Goal: Transaction & Acquisition: Obtain resource

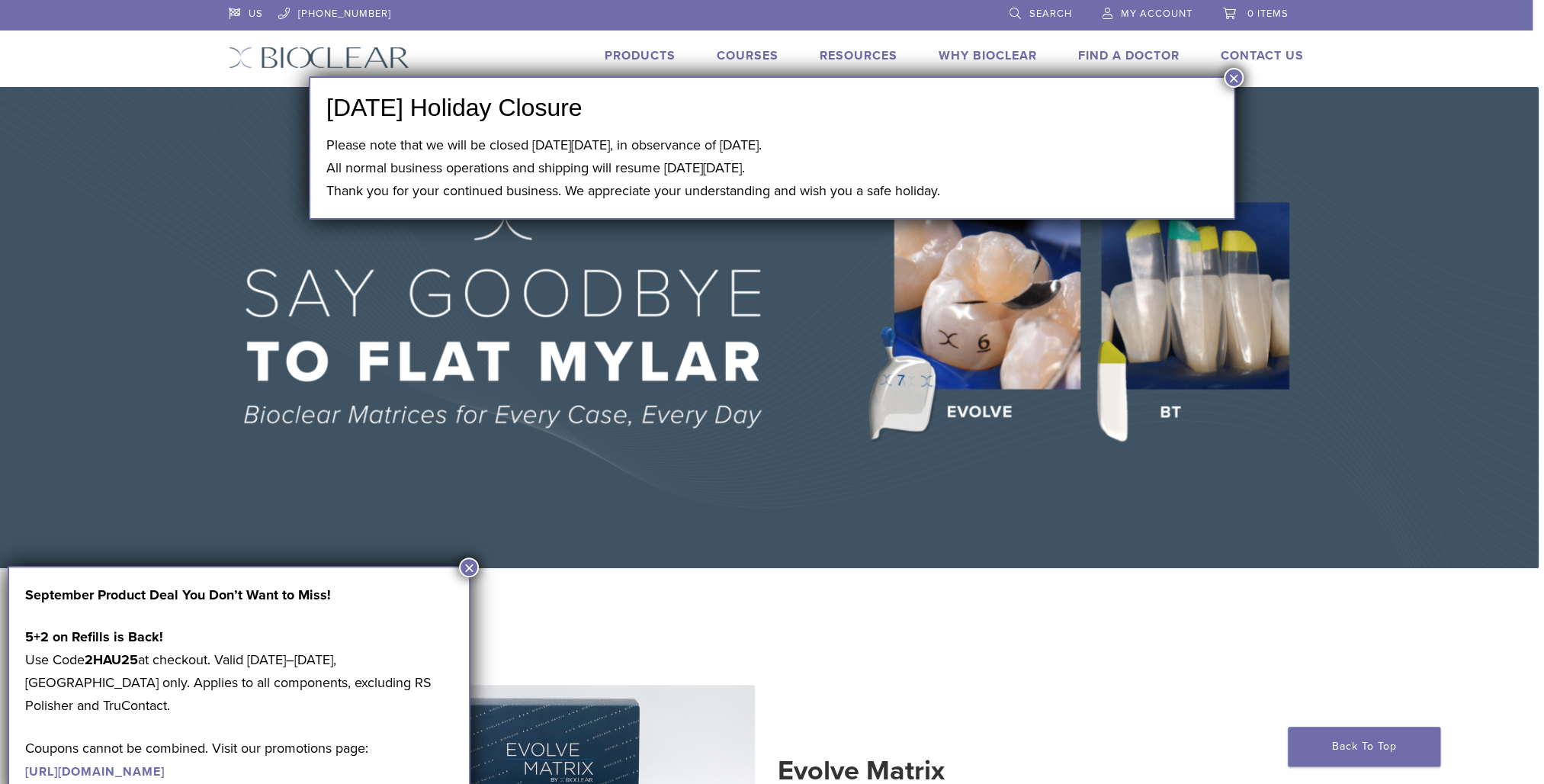
click at [1234, 81] on button "×" at bounding box center [1234, 78] width 20 height 20
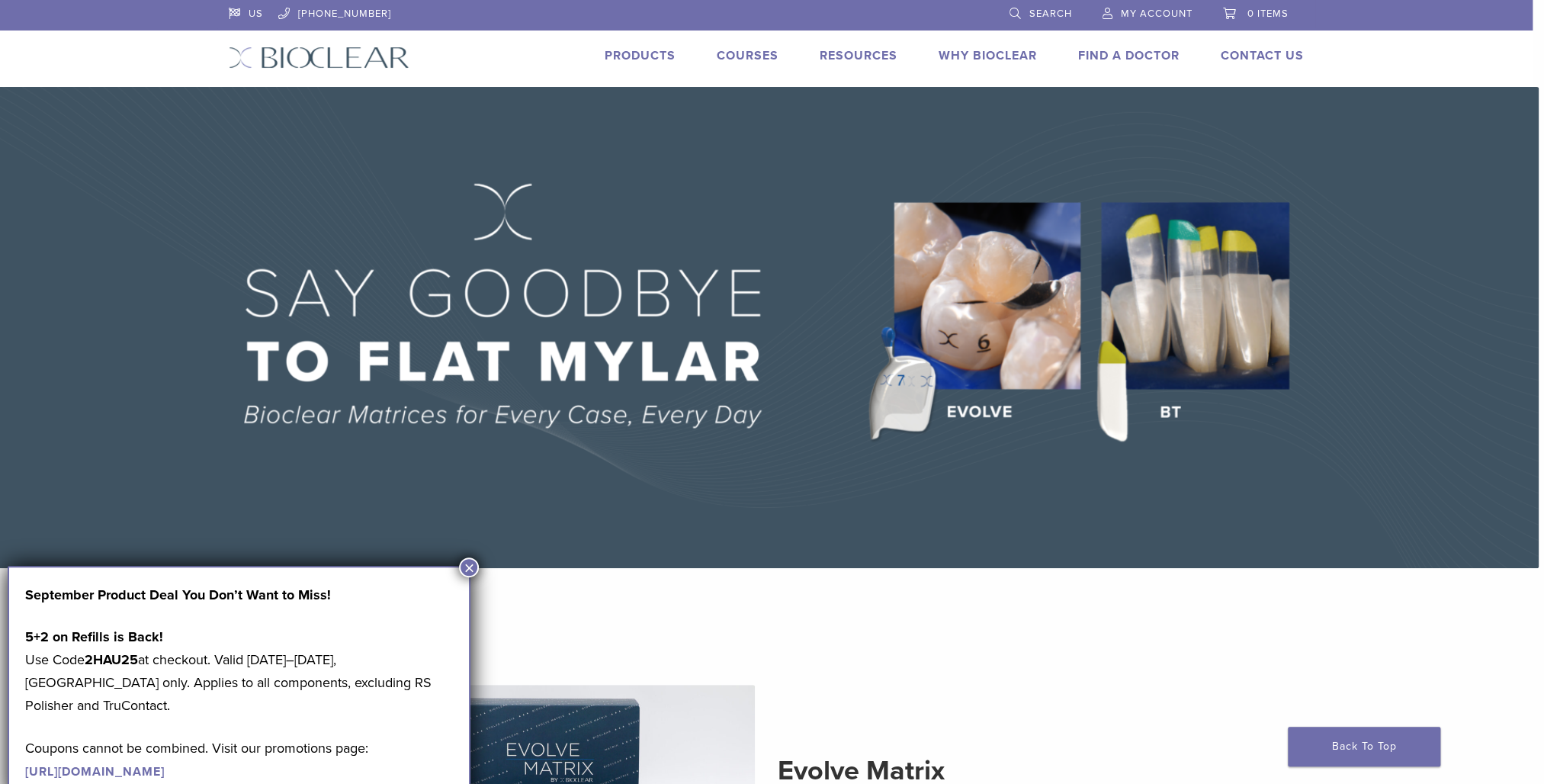
click at [645, 52] on link "Products" at bounding box center [640, 55] width 71 height 15
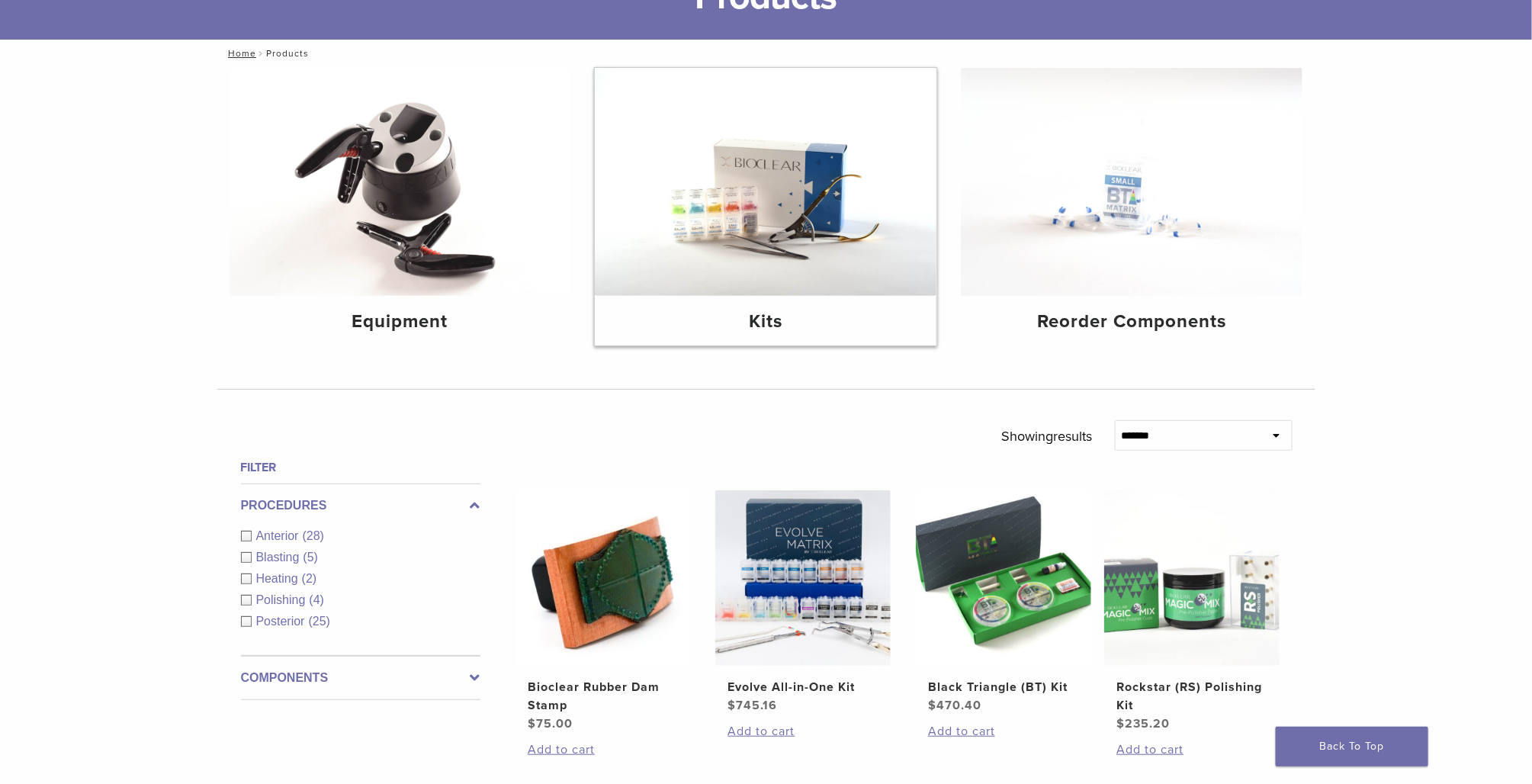
scroll to position [152, 0]
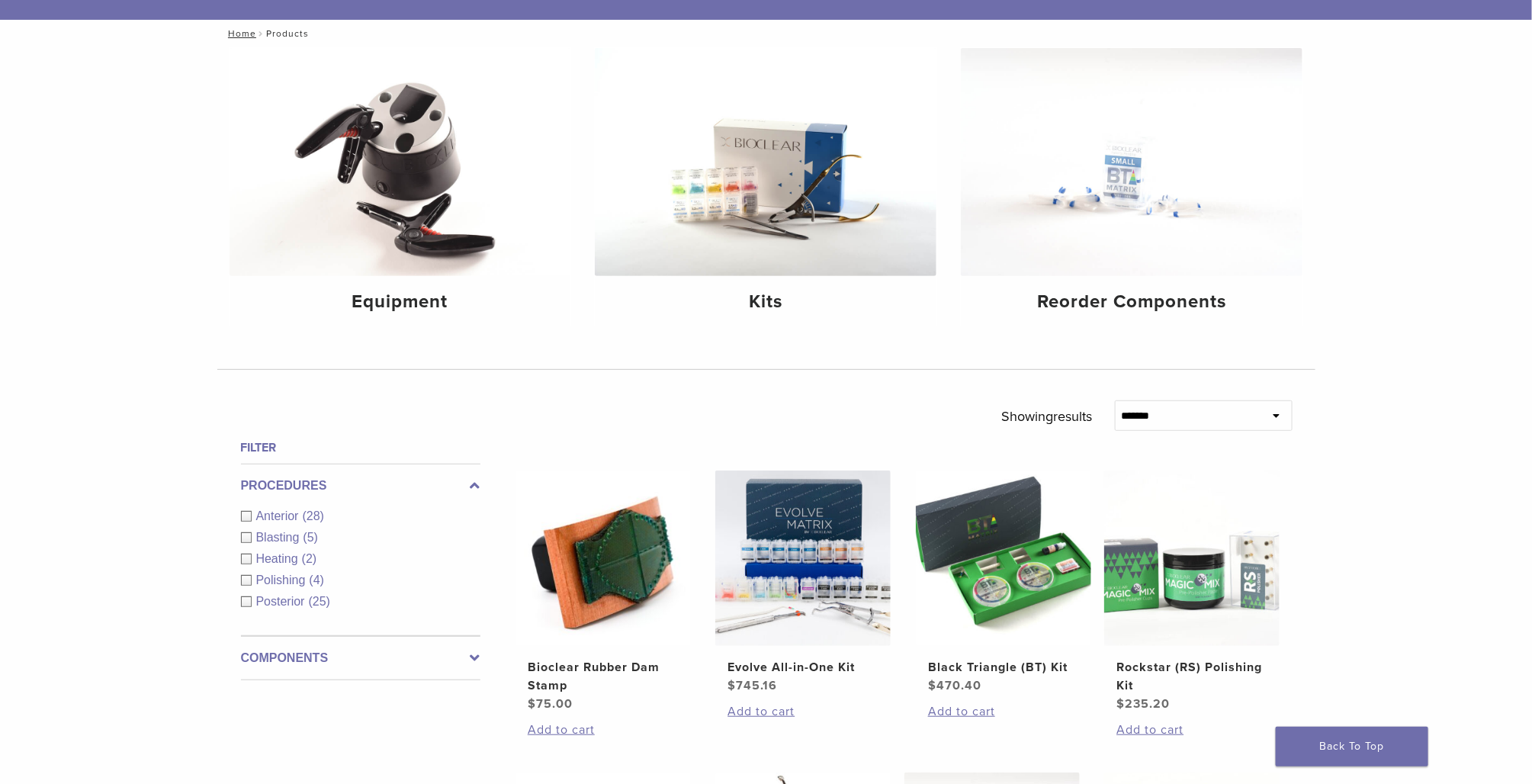
click at [250, 519] on div "Anterior (28)" at bounding box center [361, 516] width 239 height 18
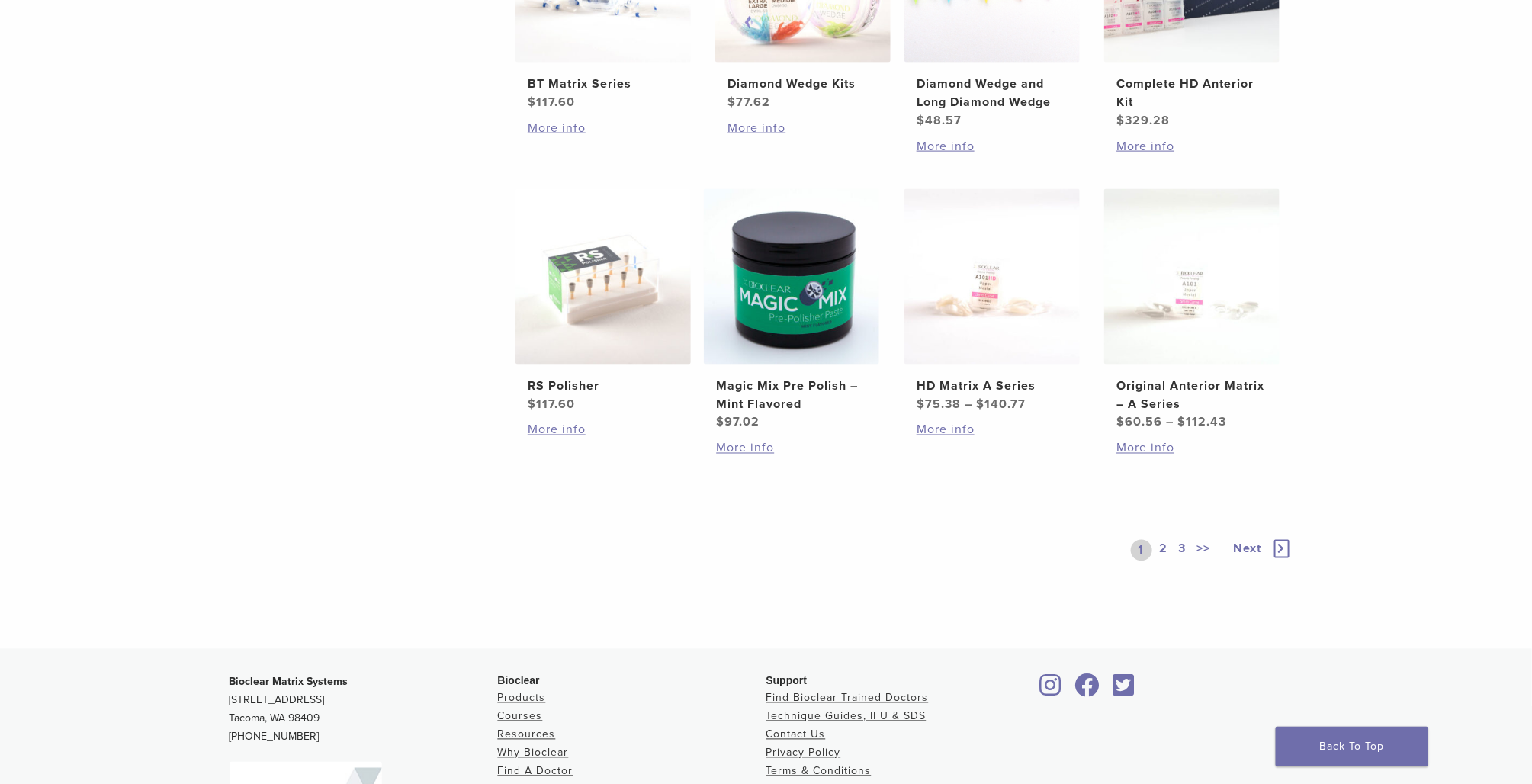
scroll to position [1067, 0]
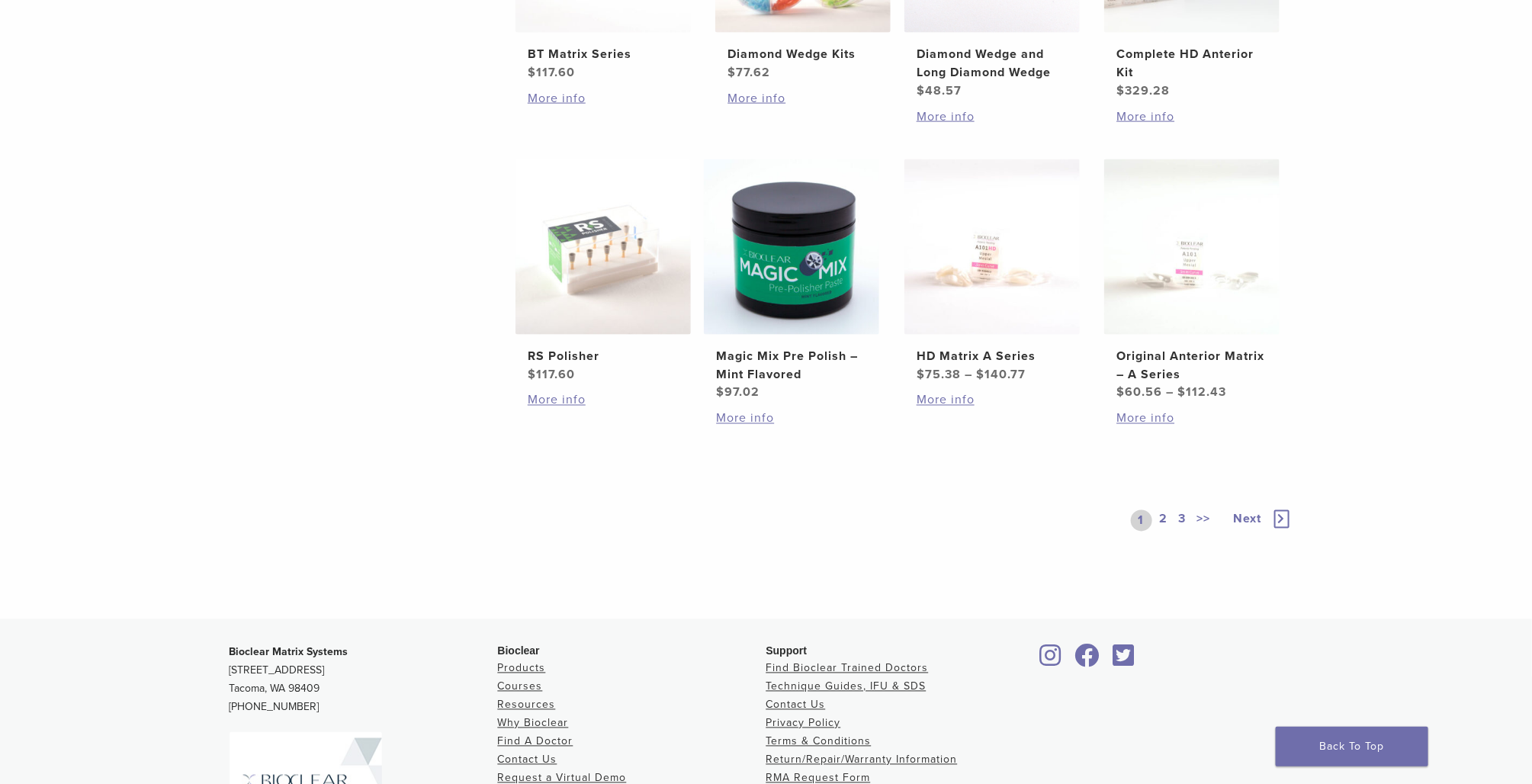
click at [1167, 518] on link "2" at bounding box center [1164, 520] width 14 height 21
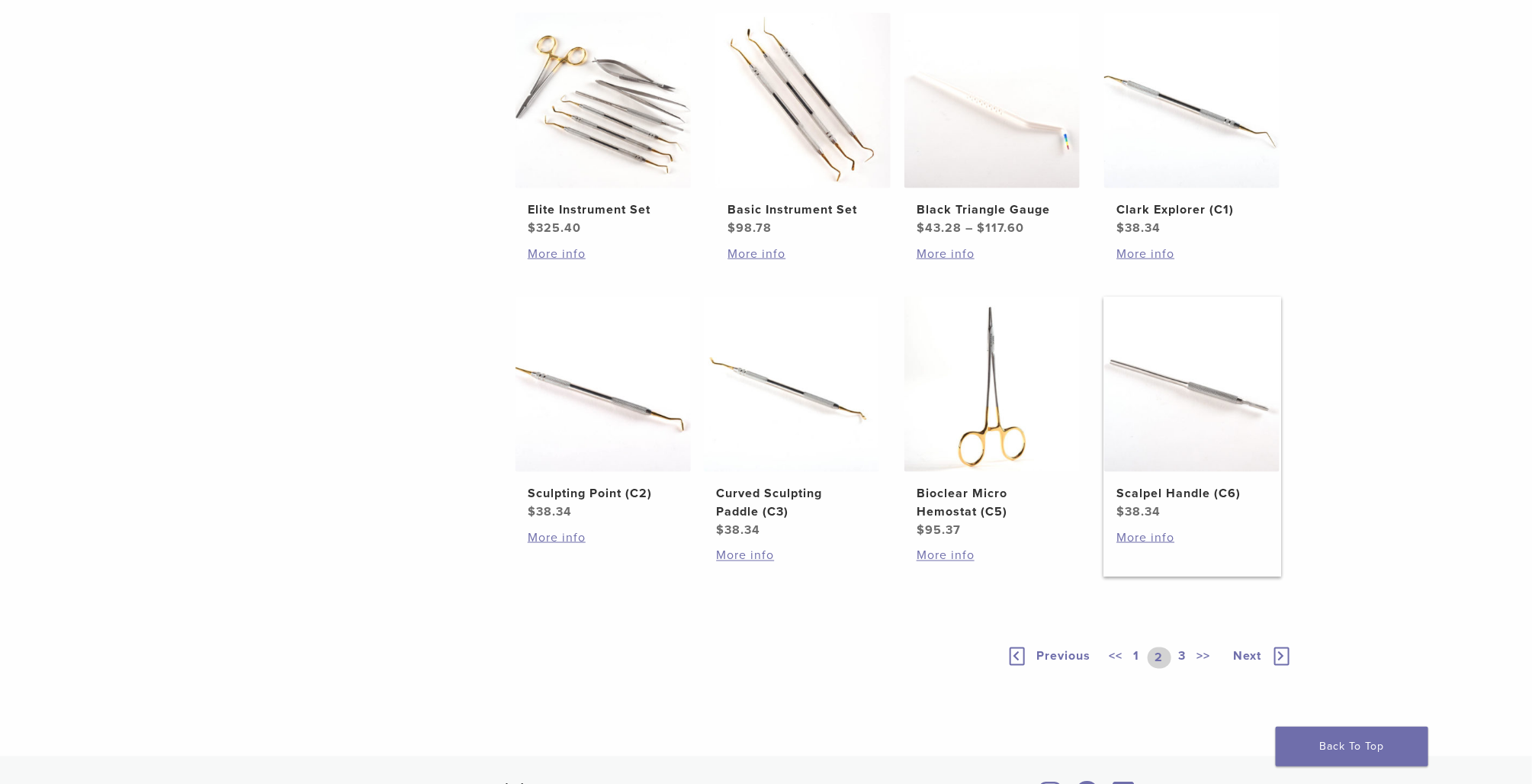
scroll to position [915, 0]
click at [1178, 650] on link "3" at bounding box center [1182, 655] width 13 height 21
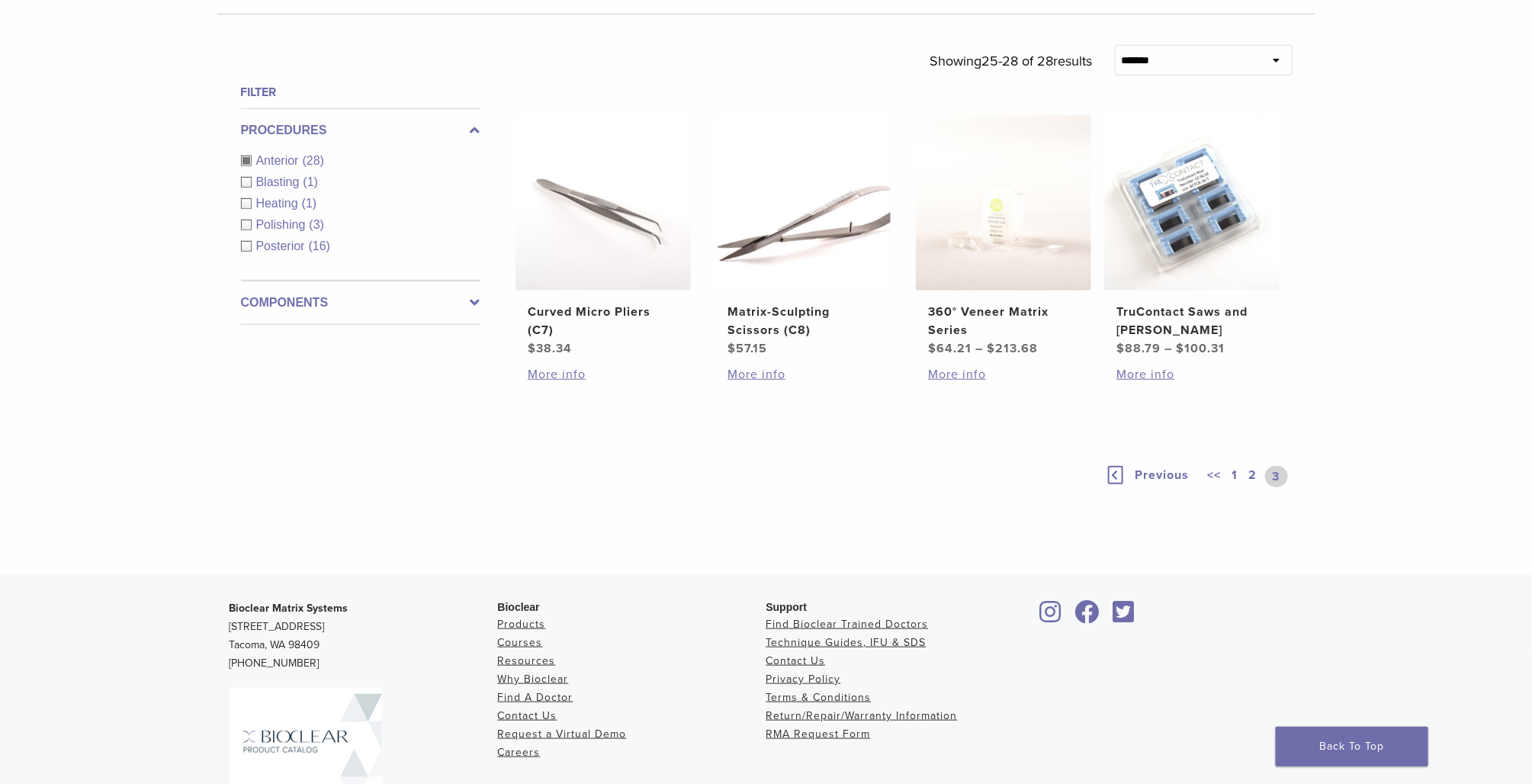
scroll to position [510, 0]
click at [1237, 472] on link "1" at bounding box center [1235, 474] width 12 height 21
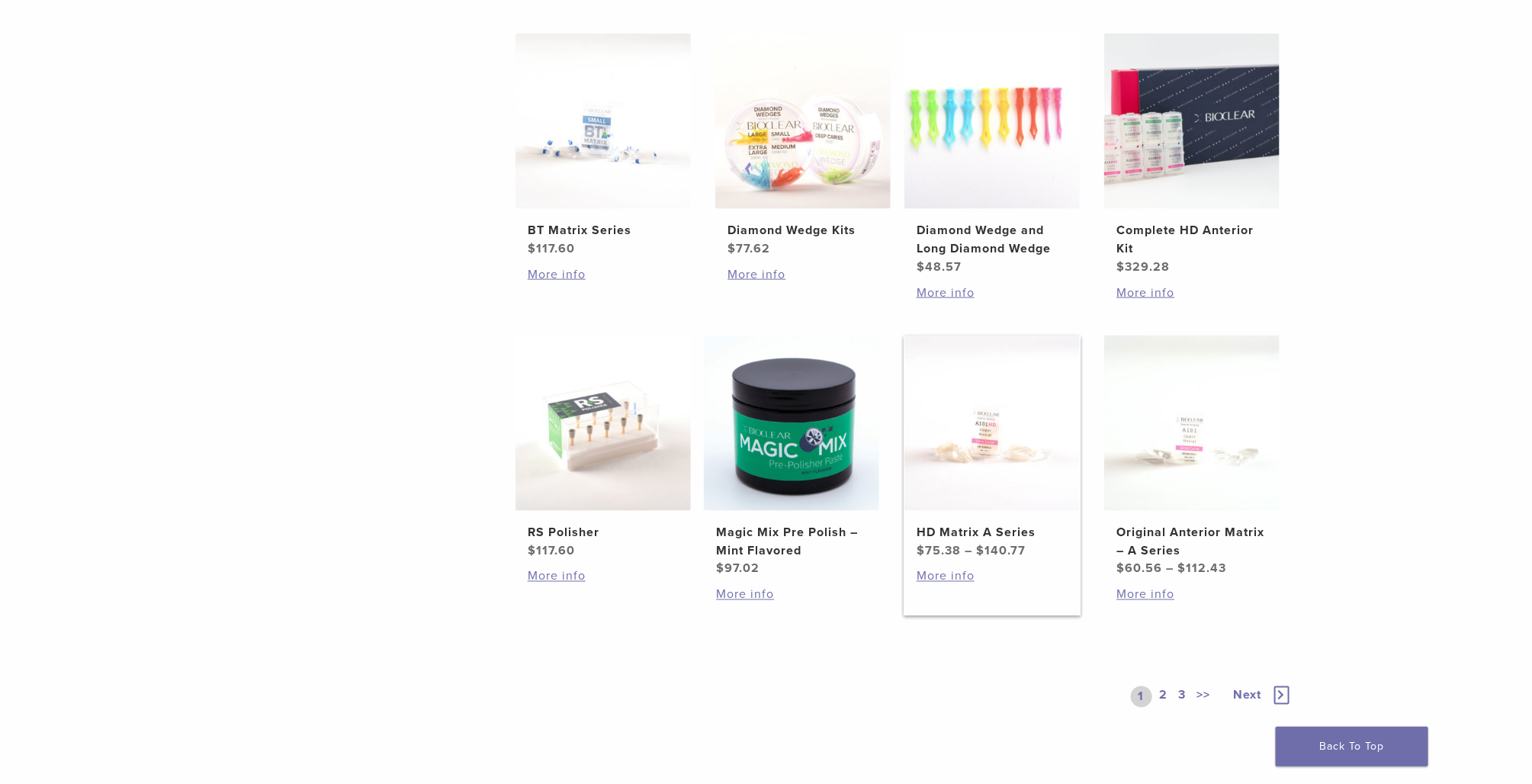
scroll to position [967, 0]
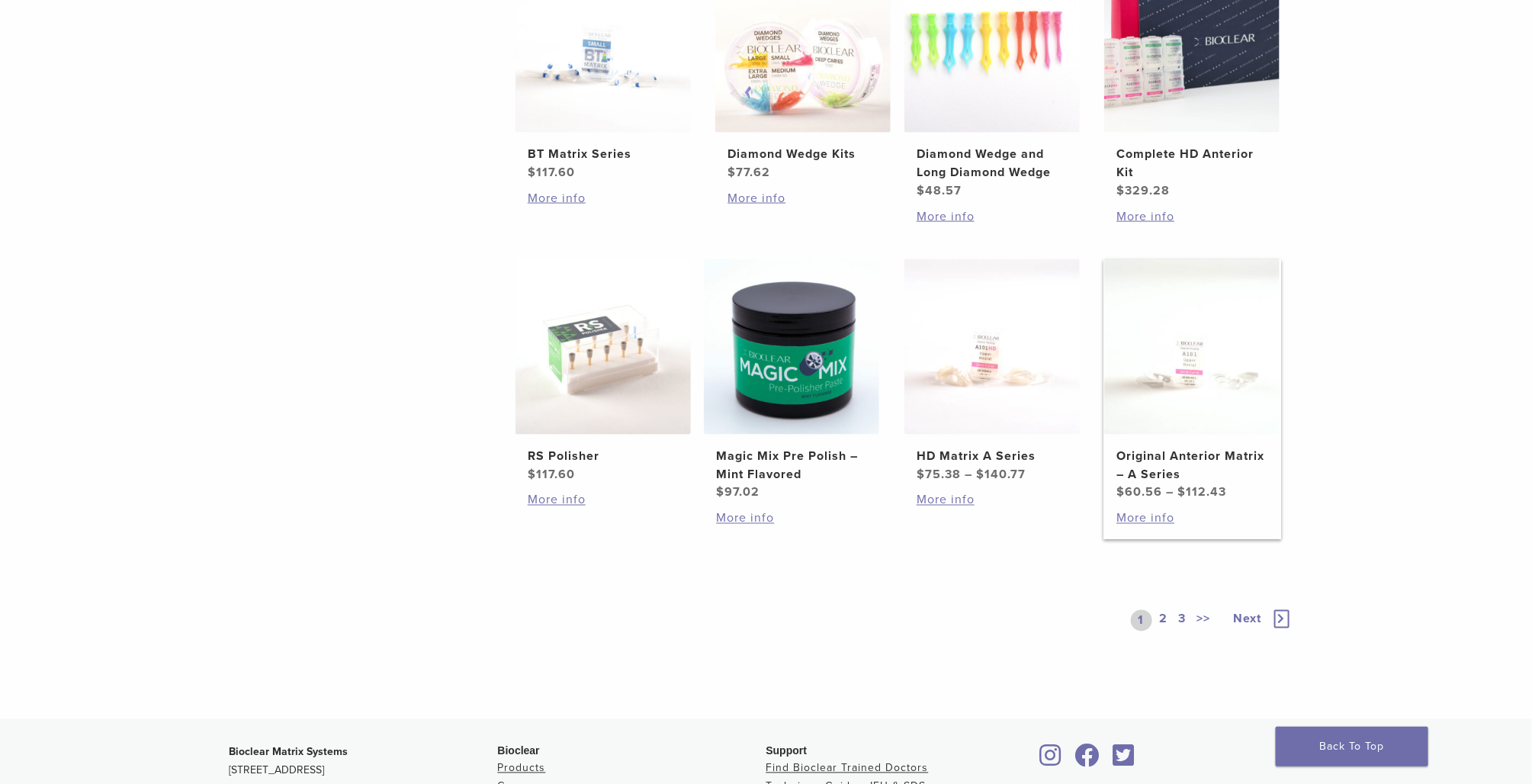
click at [1179, 472] on h2 "Original Anterior Matrix – A Series" at bounding box center [1192, 465] width 151 height 36
click at [1166, 618] on link "2" at bounding box center [1164, 620] width 14 height 21
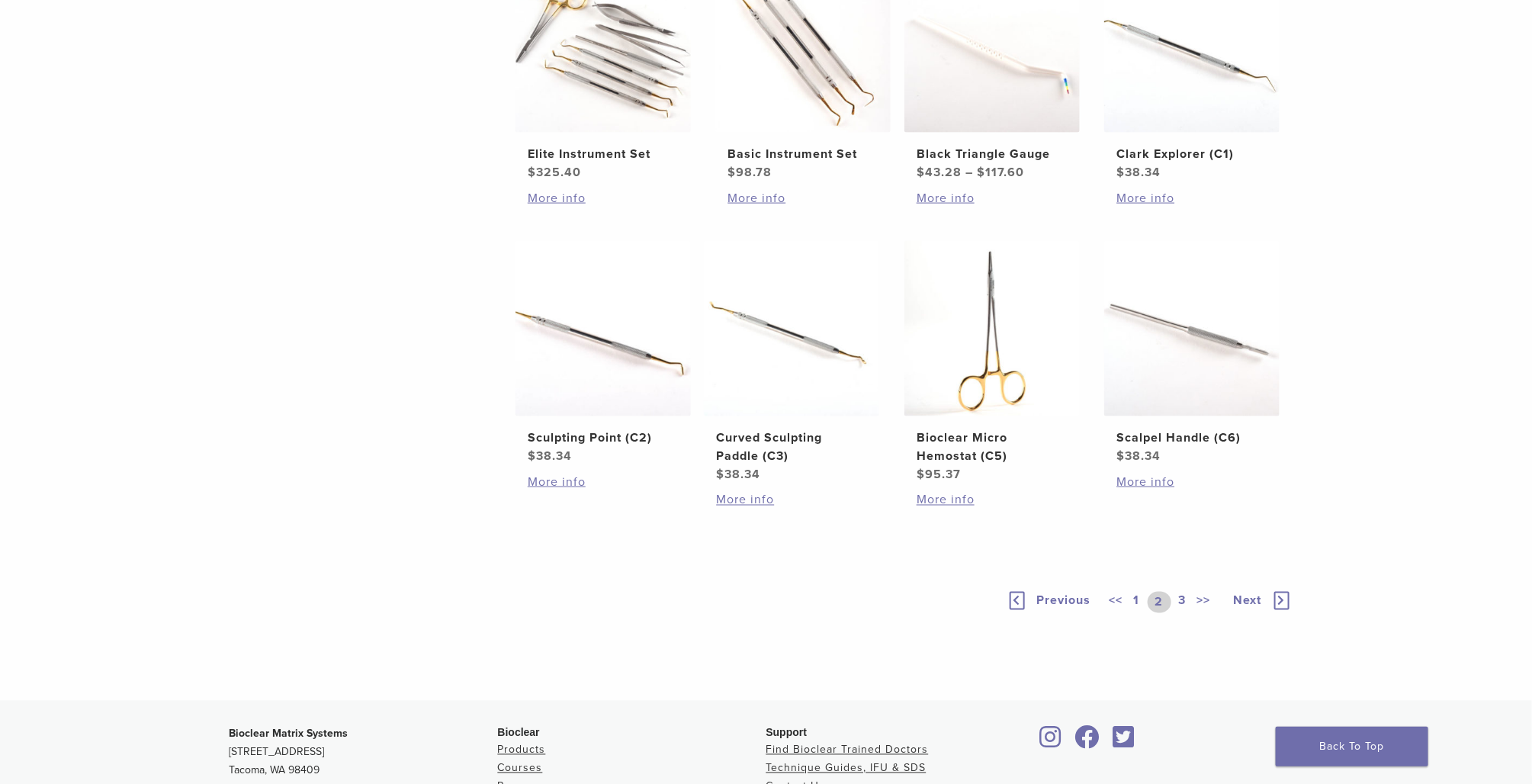
scroll to position [510, 0]
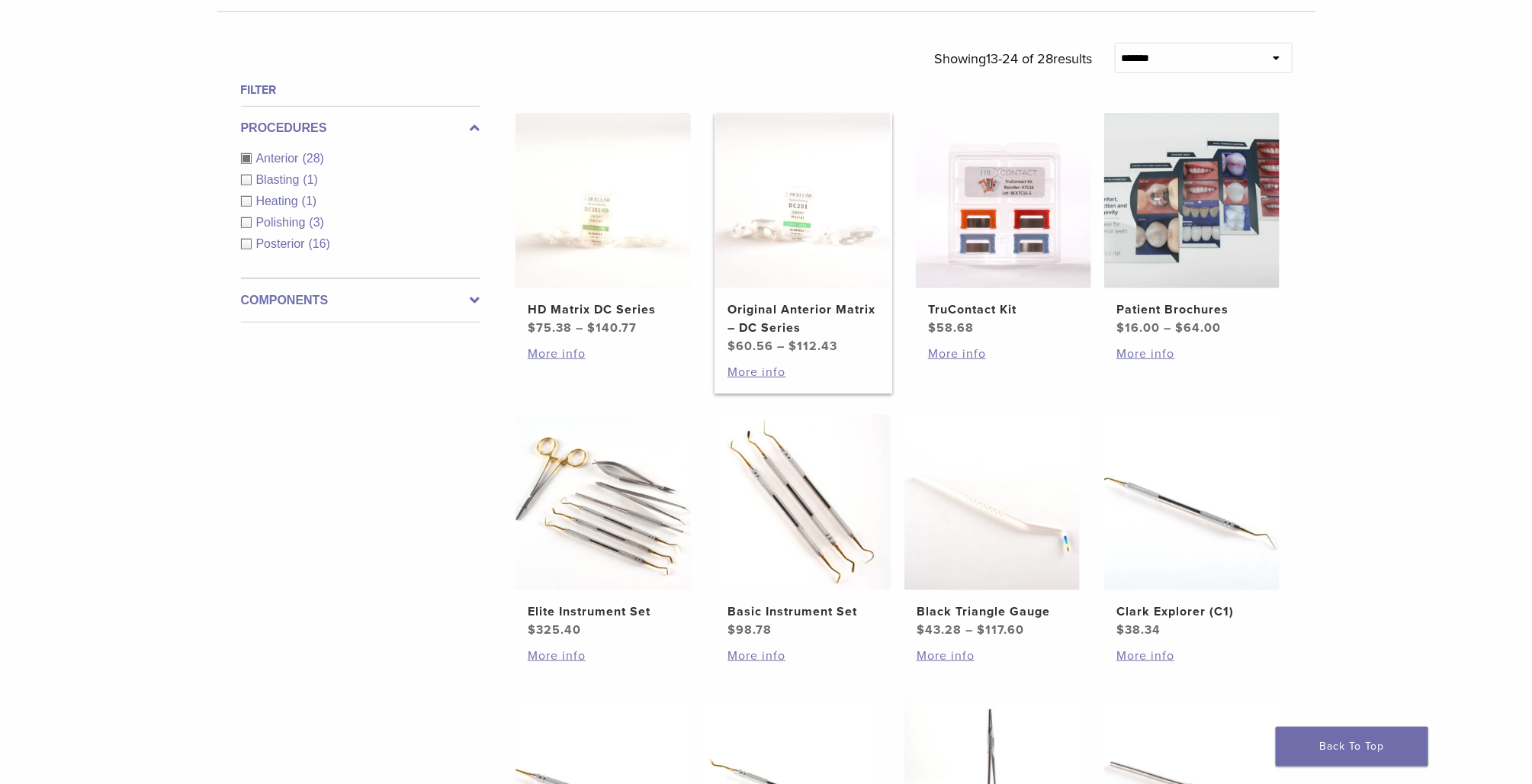
click at [839, 273] on img at bounding box center [802, 200] width 175 height 175
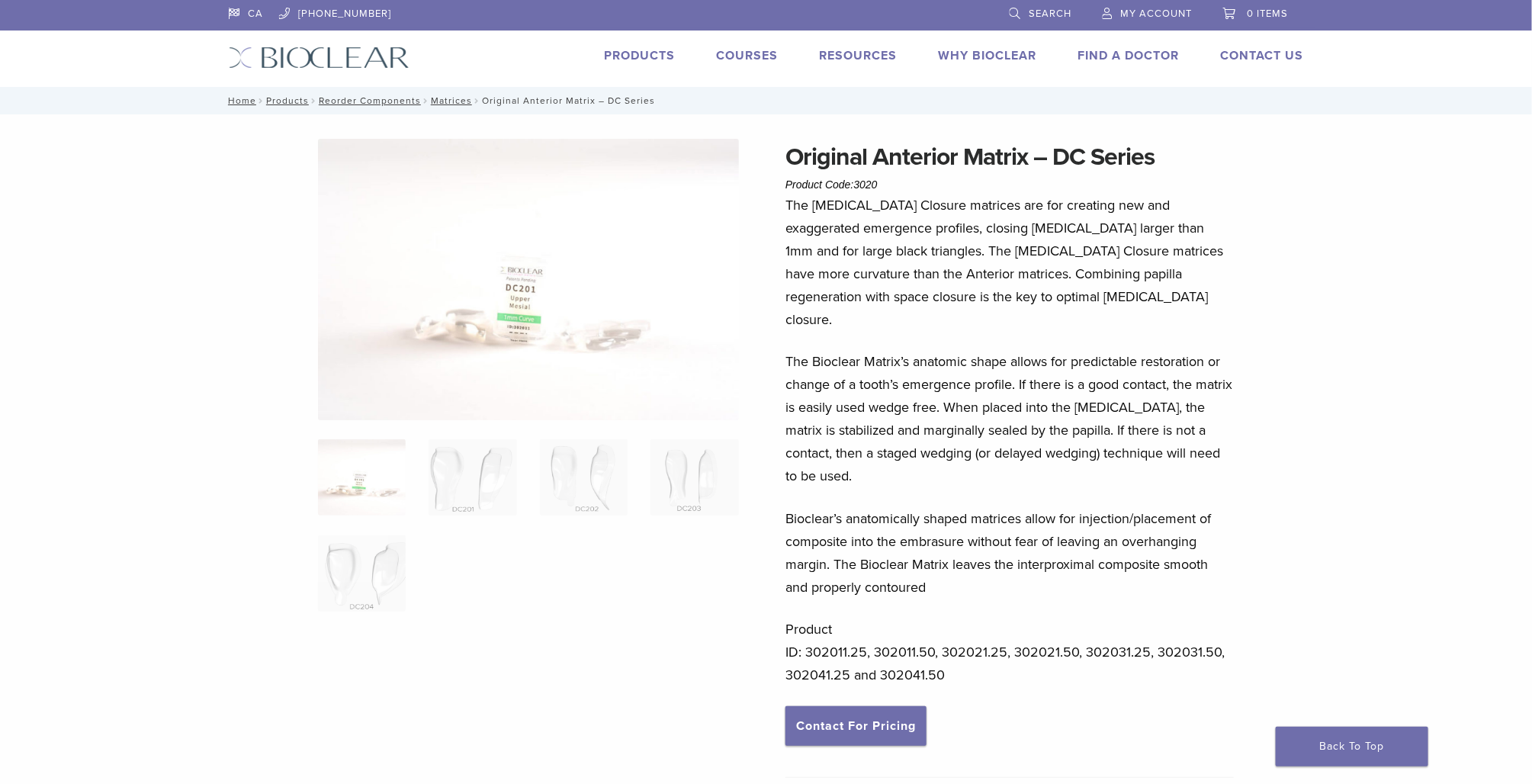
scroll to position [457, 0]
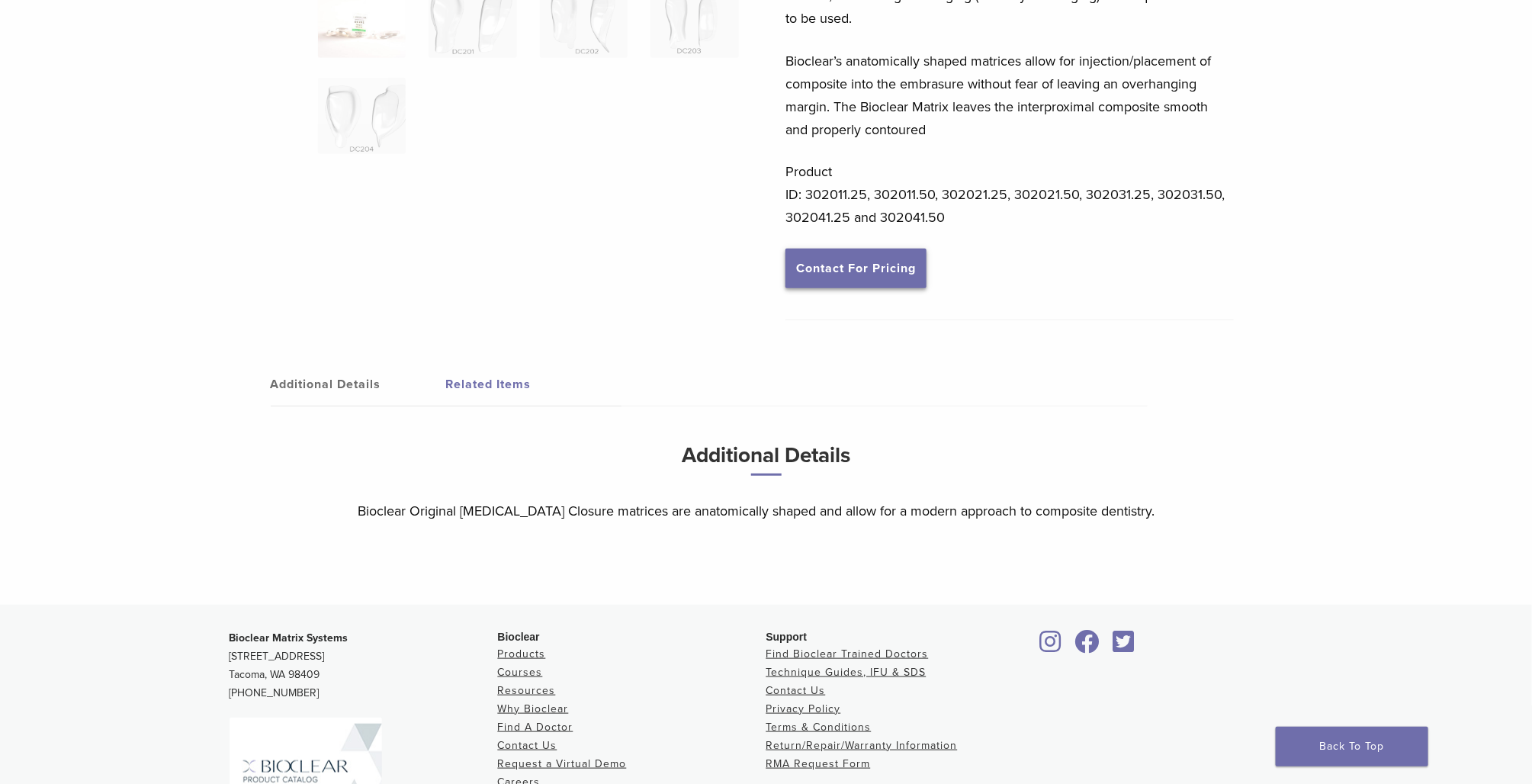
click at [883, 249] on link "Contact For Pricing" at bounding box center [856, 269] width 141 height 40
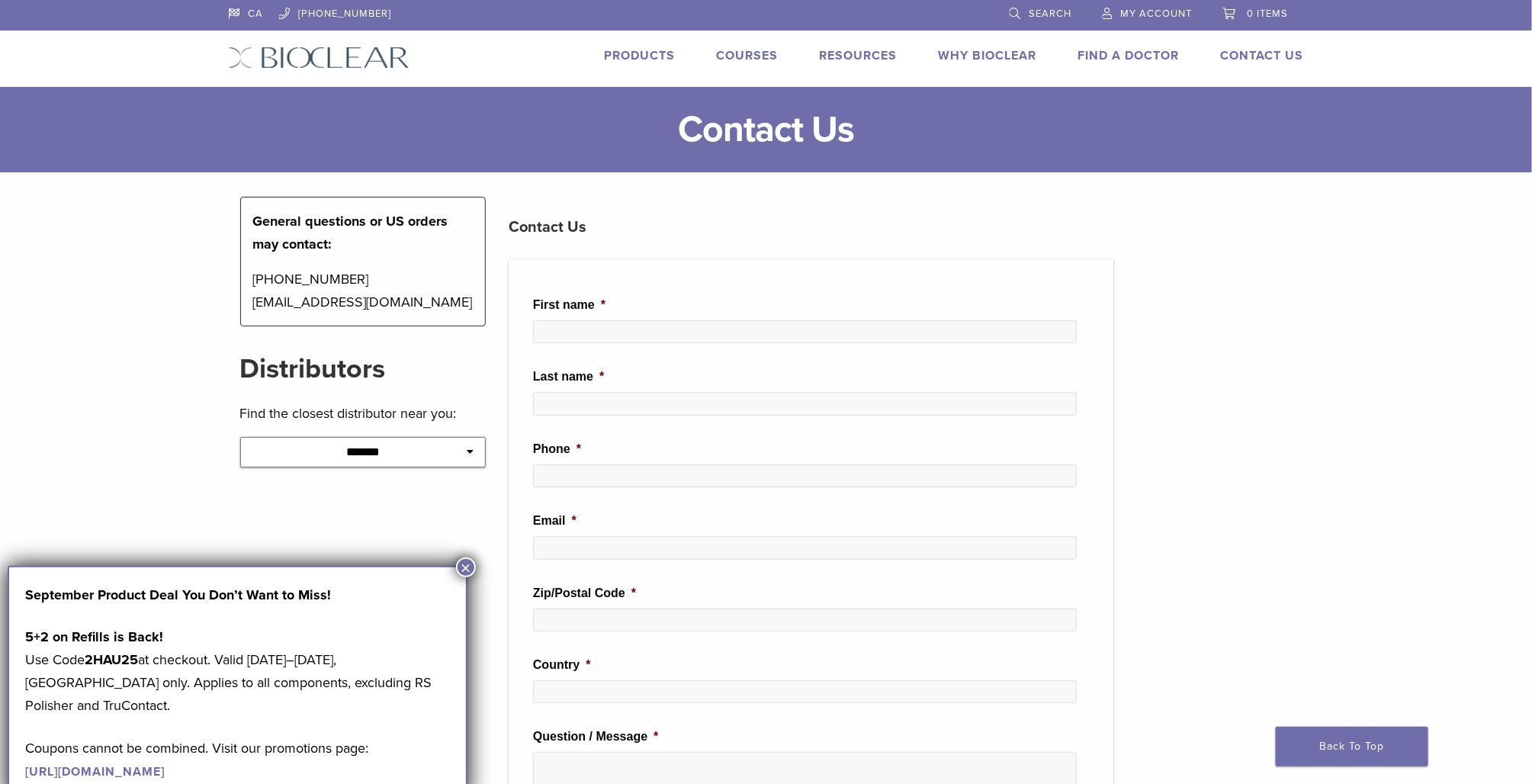
click at [462, 565] on button "×" at bounding box center [465, 567] width 20 height 20
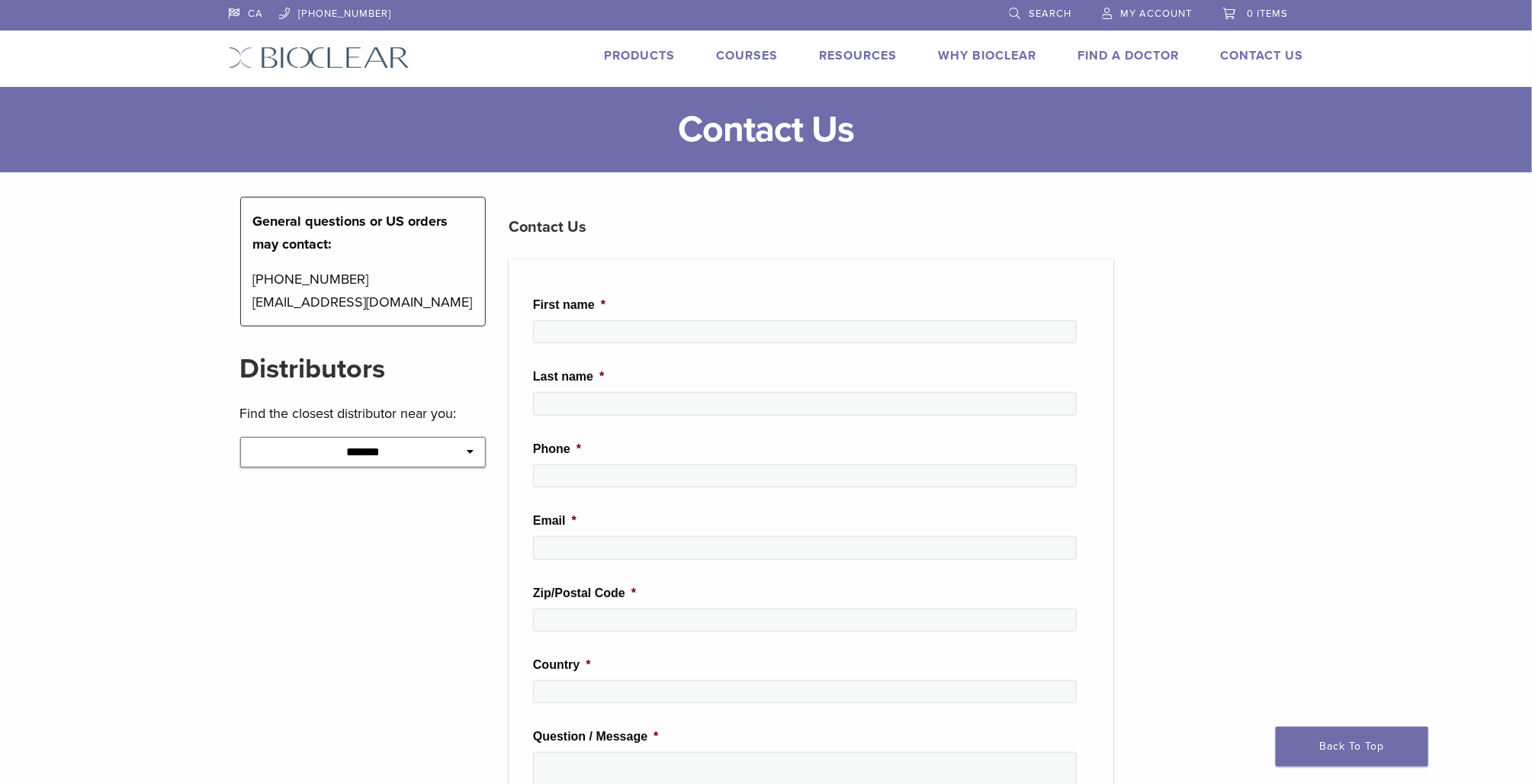
click at [464, 465] on select "**********" at bounding box center [363, 452] width 247 height 30
select select "******"
click at [240, 437] on select "**********" at bounding box center [363, 452] width 247 height 30
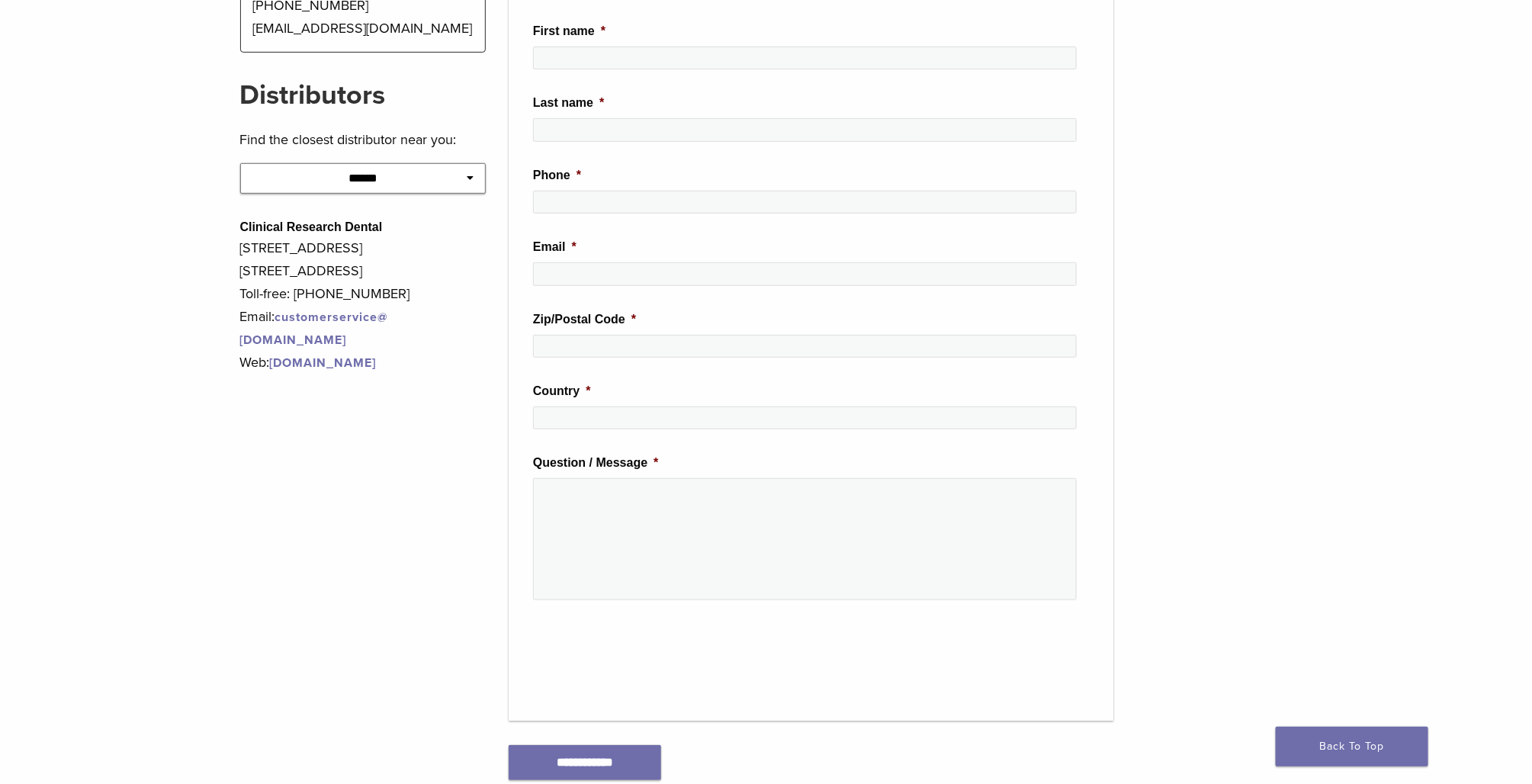
scroll to position [305, 0]
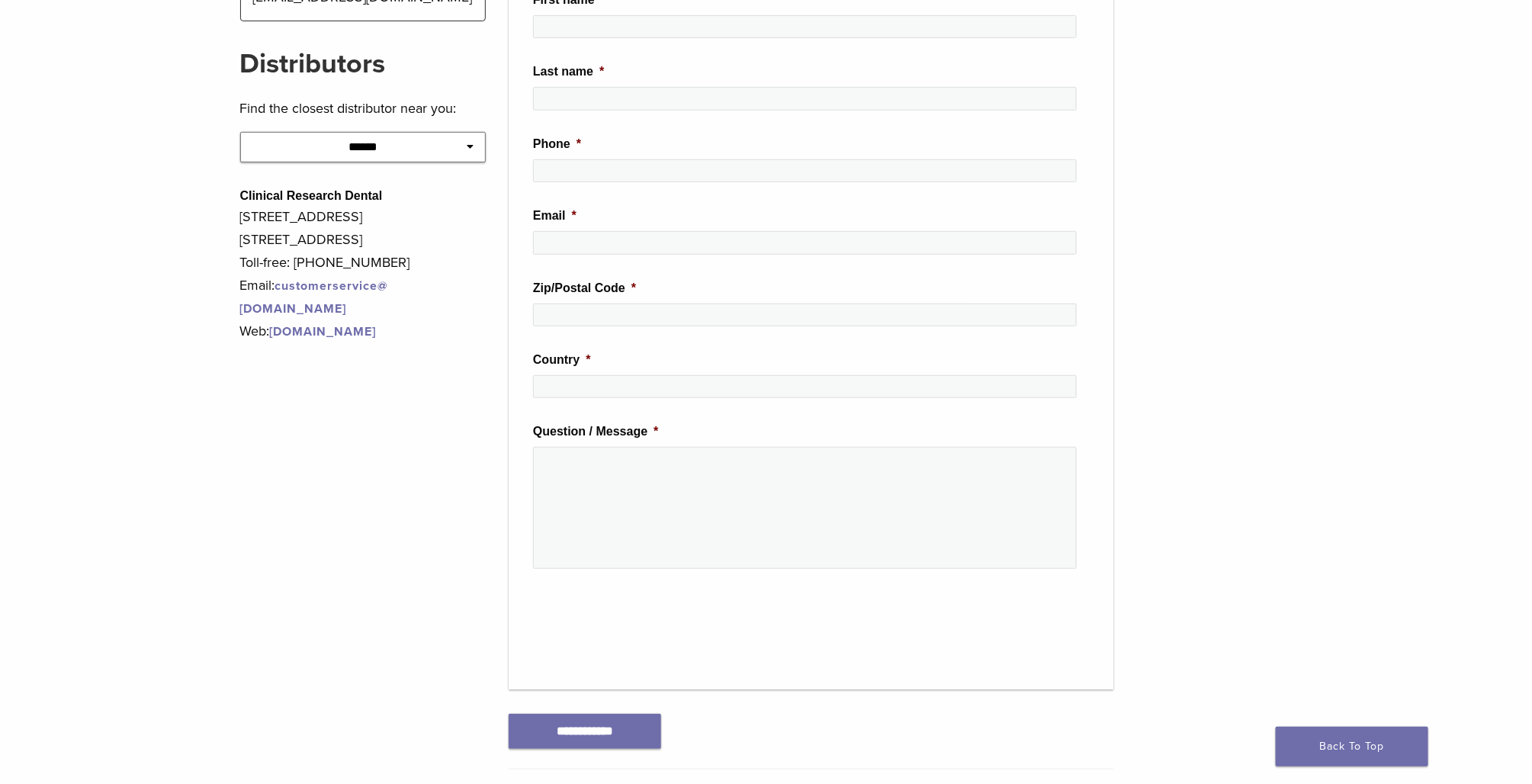
click at [377, 332] on link "[DOMAIN_NAME]" at bounding box center [323, 331] width 107 height 15
